Goal: Check status: Check status

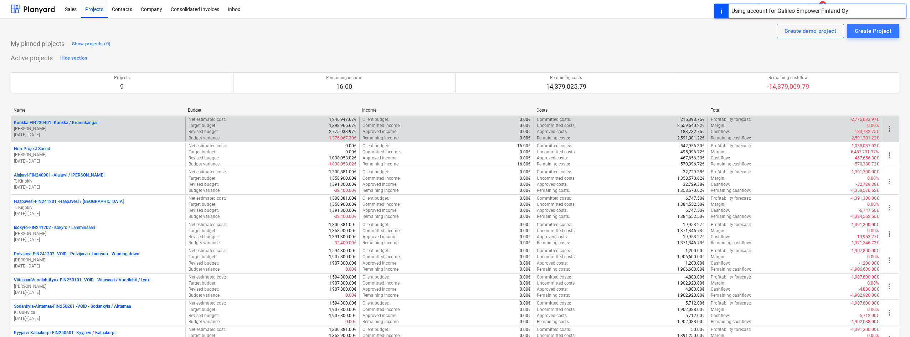
click at [115, 135] on p "[DATE] - [DATE]" at bounding box center [98, 135] width 169 height 6
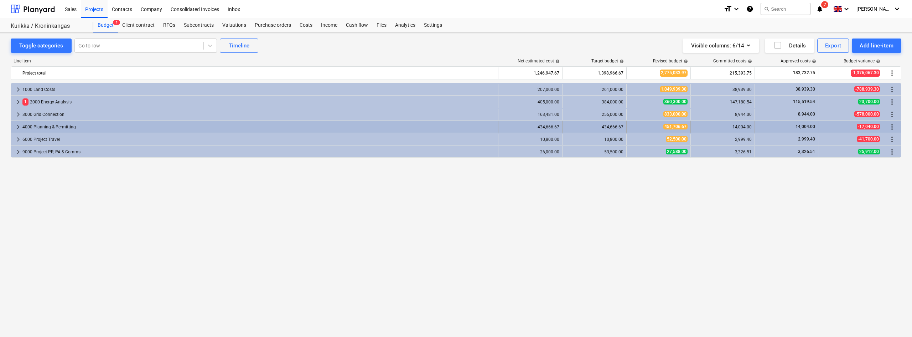
click at [18, 126] on span "keyboard_arrow_right" at bounding box center [18, 127] width 9 height 9
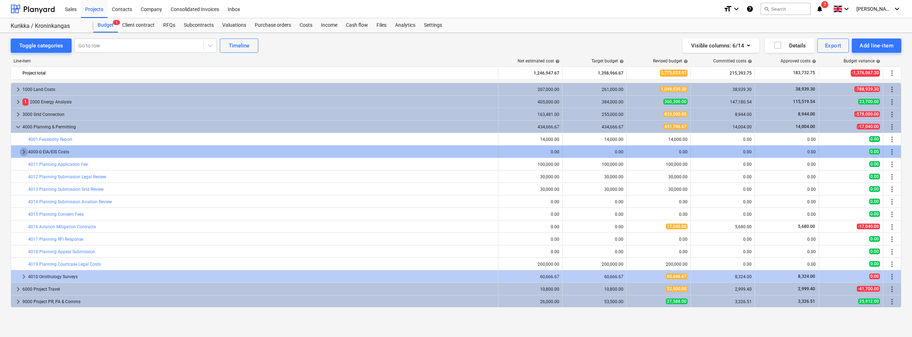
click at [23, 149] on span "keyboard_arrow_right" at bounding box center [24, 152] width 9 height 9
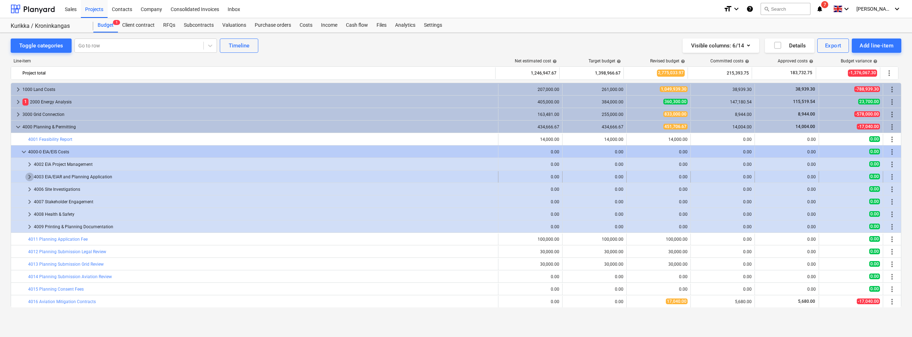
click at [30, 177] on span "keyboard_arrow_right" at bounding box center [29, 176] width 9 height 9
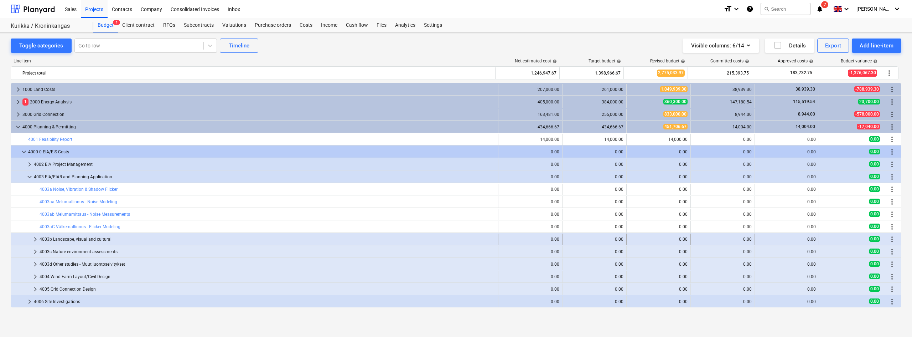
click at [35, 241] on span "keyboard_arrow_right" at bounding box center [35, 239] width 9 height 9
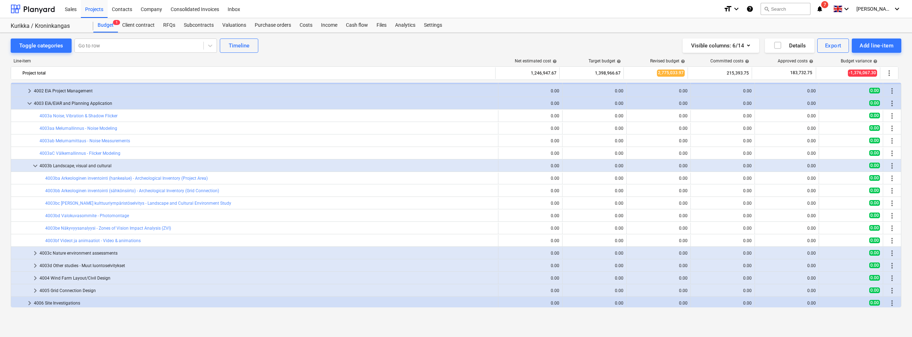
scroll to position [74, 0]
click at [34, 252] on span "keyboard_arrow_right" at bounding box center [35, 252] width 9 height 9
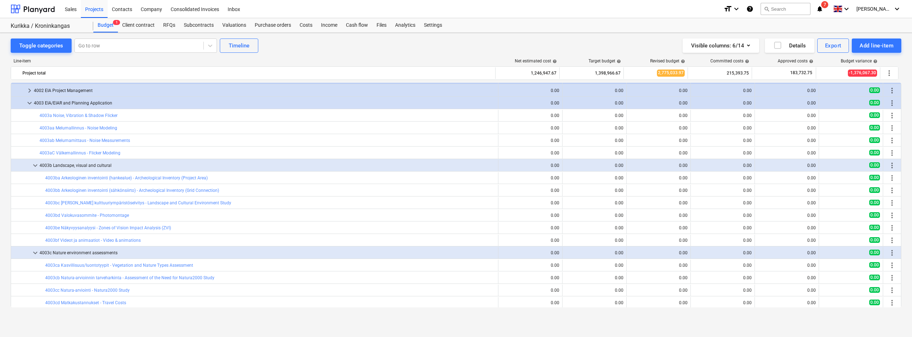
scroll to position [116, 0]
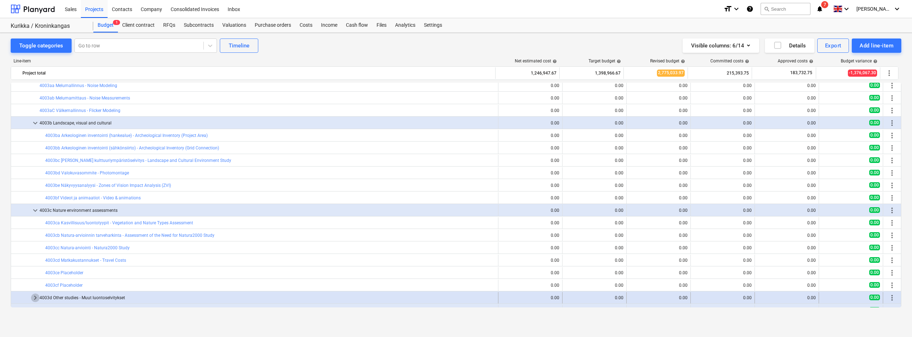
click at [34, 299] on span "keyboard_arrow_right" at bounding box center [35, 297] width 9 height 9
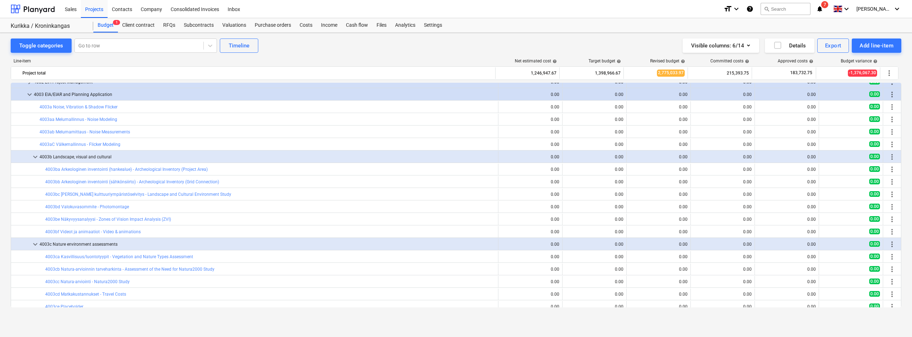
scroll to position [106, 0]
